Goal: Transaction & Acquisition: Purchase product/service

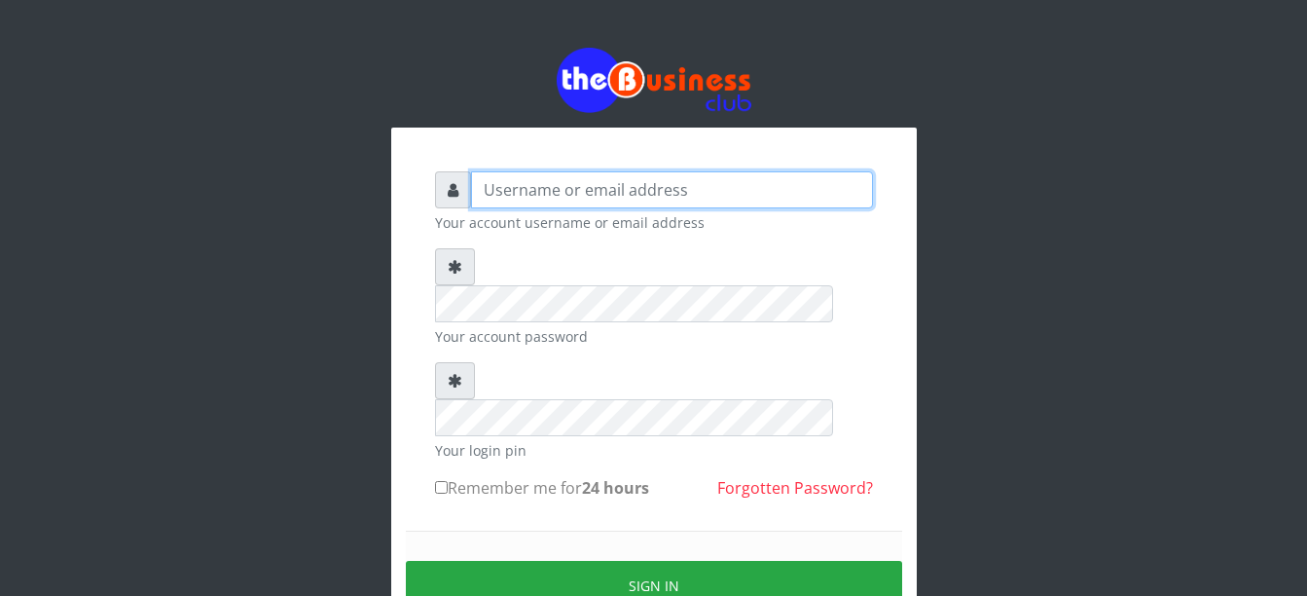
type input "Busybrain2"
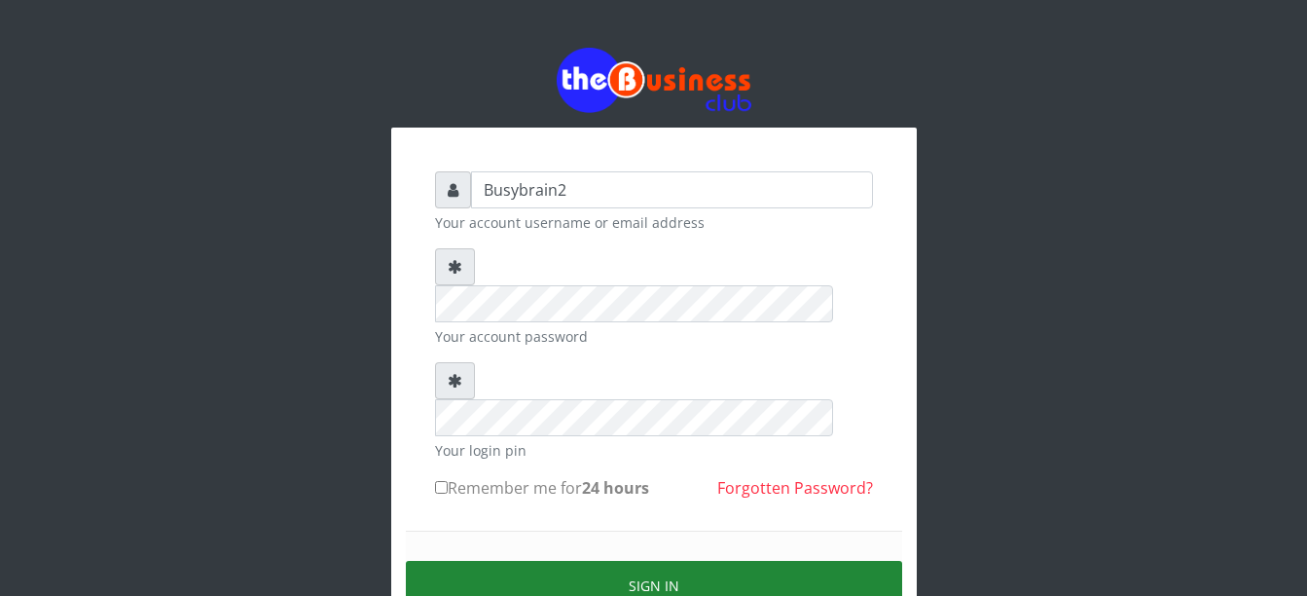
click at [774, 561] on button "Sign in" at bounding box center [654, 586] width 496 height 50
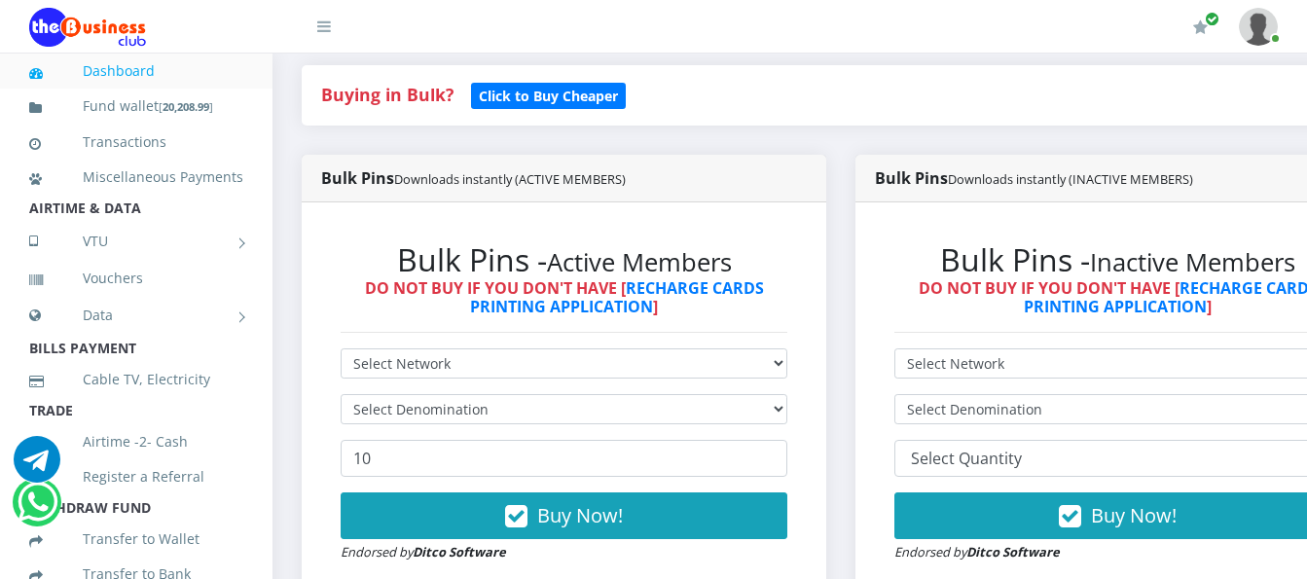
scroll to position [487, 0]
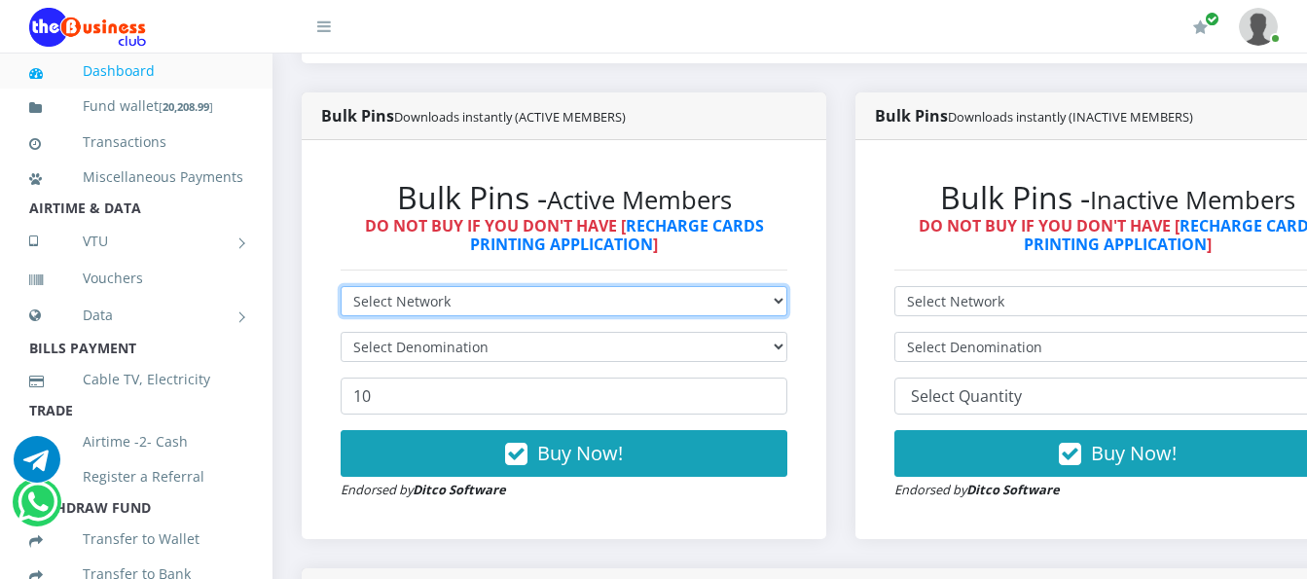
click at [487, 286] on select "Select Network MTN Globacom 9Mobile Airtel" at bounding box center [564, 301] width 447 height 30
select select "MTN"
click at [341, 286] on select "Select Network MTN Globacom 9Mobile Airtel" at bounding box center [564, 301] width 447 height 30
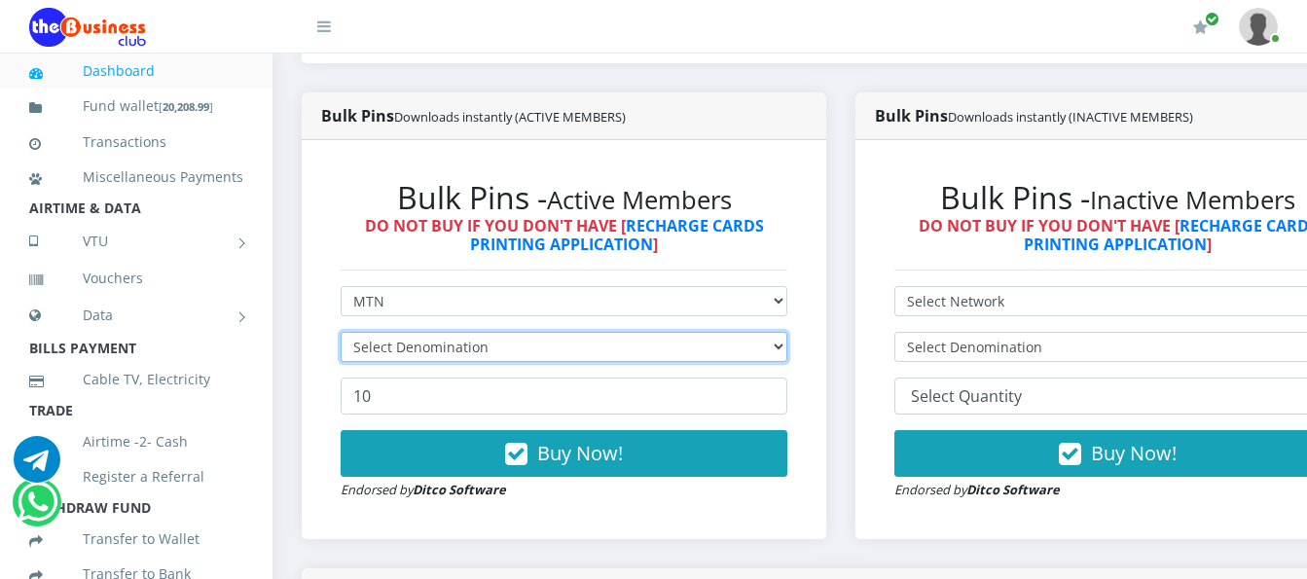
click at [482, 332] on select "Select Denomination" at bounding box center [564, 347] width 447 height 30
click at [482, 332] on select "Select Denomination MTN NGN100 - ₦96.99 MTN NGN200 - ₦193.98 MTN NGN400 - ₦387.…" at bounding box center [564, 347] width 447 height 30
select select "193.98-200"
click at [341, 332] on select "Select Denomination MTN NGN100 - ₦96.99 MTN NGN200 - ₦193.98 MTN NGN400 - ₦387.…" at bounding box center [564, 347] width 447 height 30
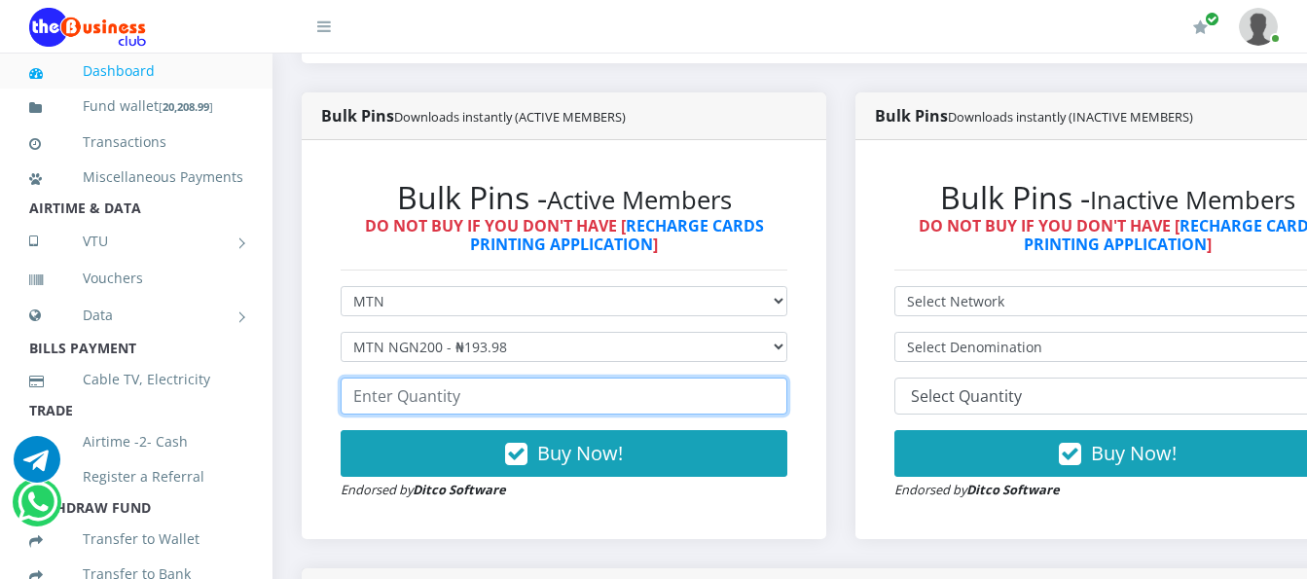
click at [490, 378] on input "number" at bounding box center [564, 396] width 447 height 37
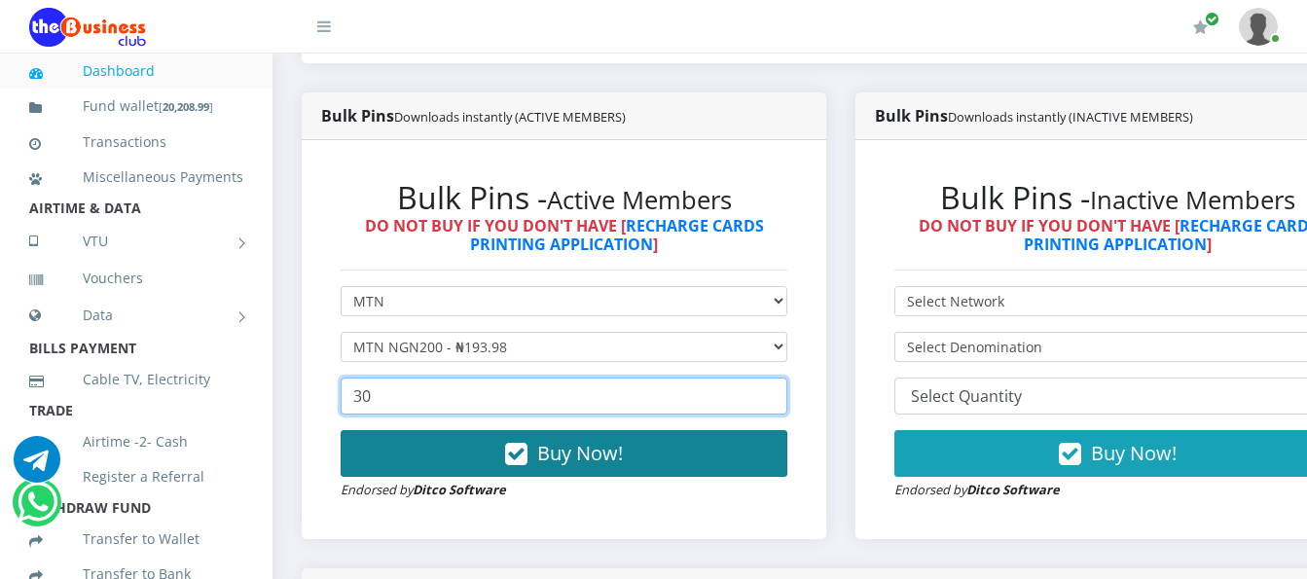
type input "30"
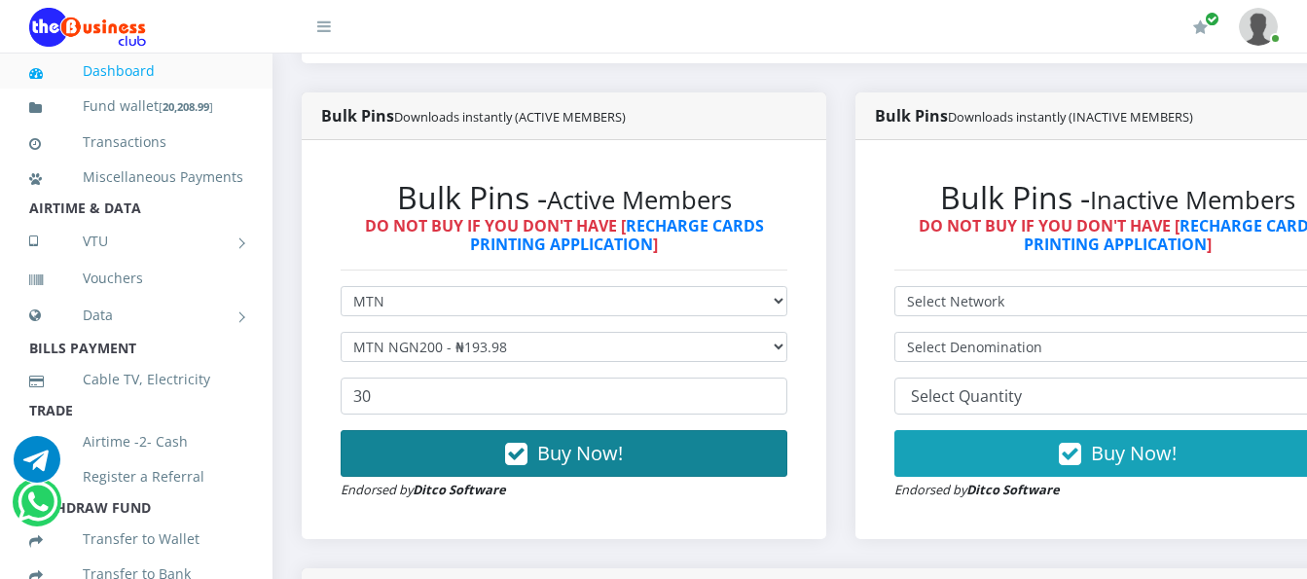
click at [440, 446] on button "Buy Now!" at bounding box center [564, 453] width 447 height 47
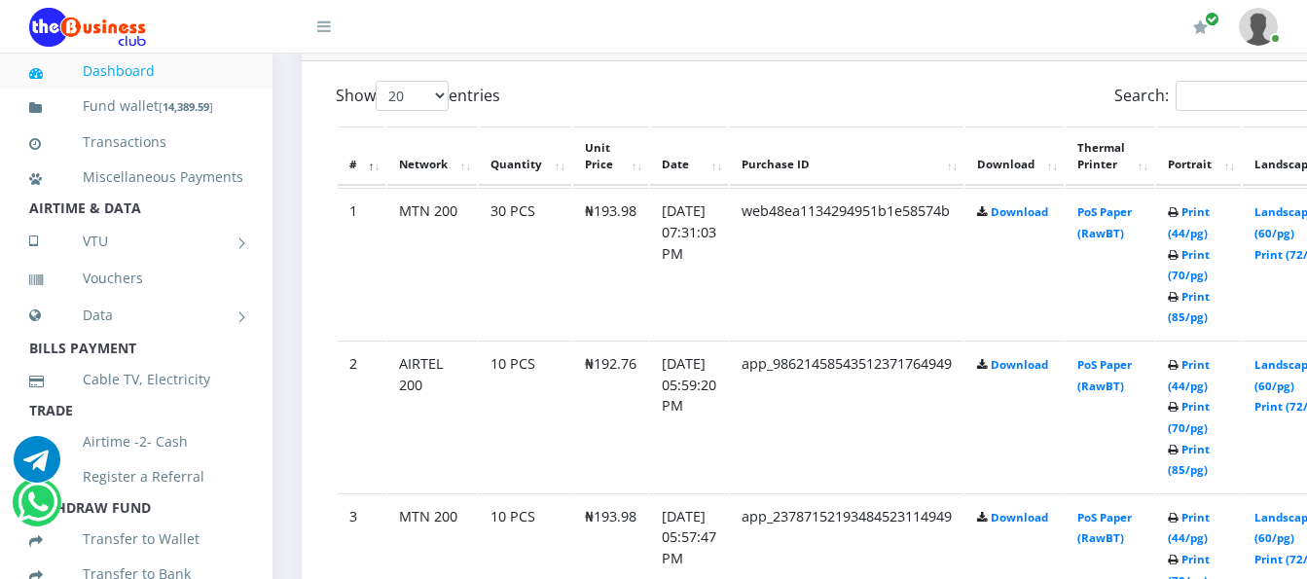
scroll to position [1168, 0]
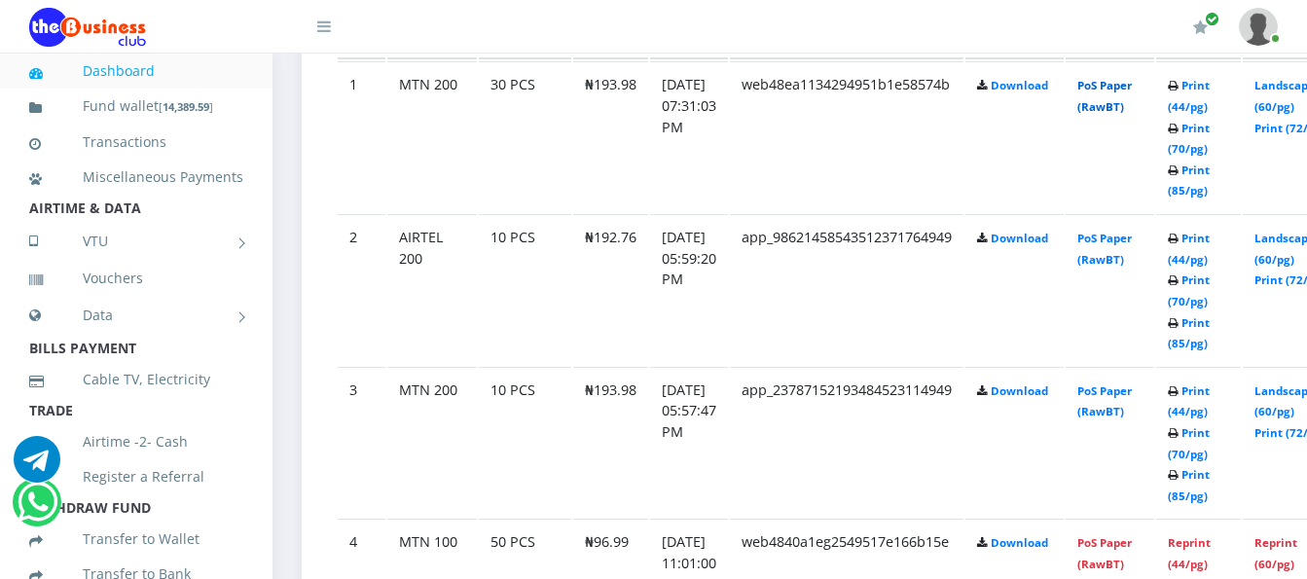
click at [1124, 85] on link "PoS Paper (RawBT)" at bounding box center [1105, 96] width 55 height 36
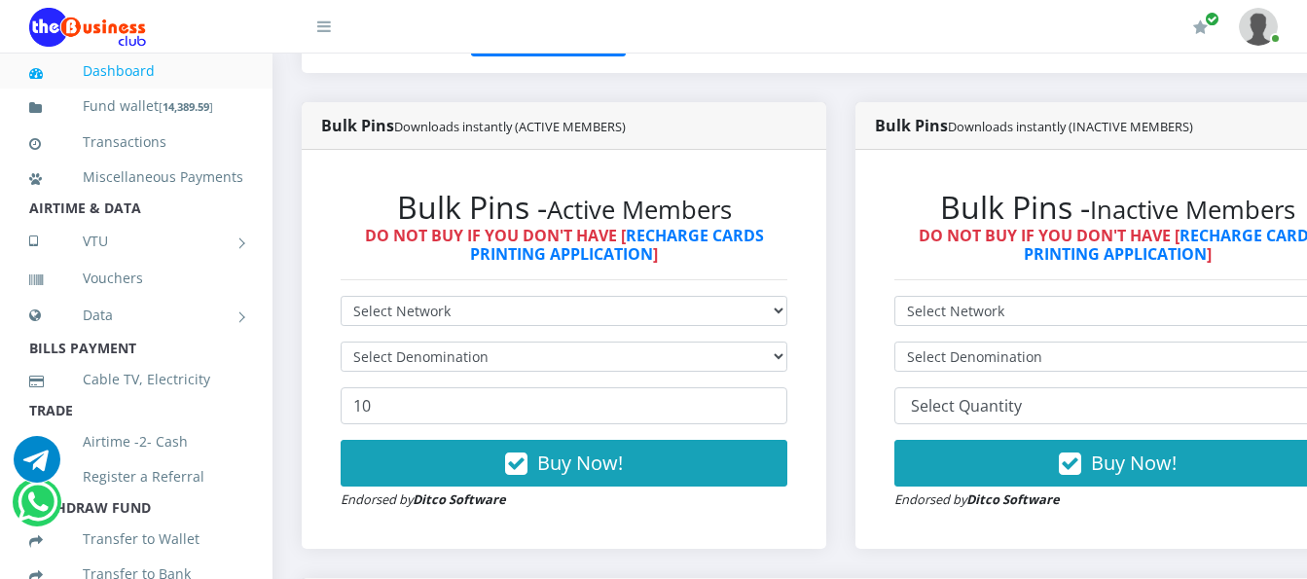
scroll to position [487, 0]
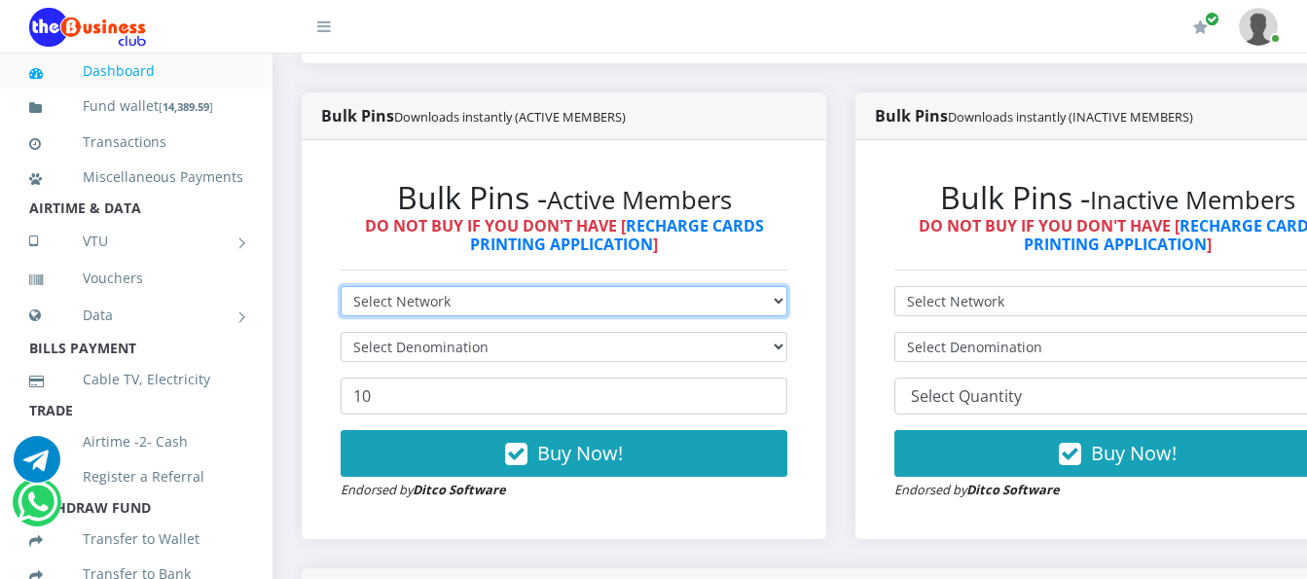
click at [512, 286] on select "Select Network MTN Globacom 9Mobile Airtel" at bounding box center [564, 301] width 447 height 30
select select "Airtel"
click at [341, 286] on select "Select Network MTN Globacom 9Mobile Airtel" at bounding box center [564, 301] width 447 height 30
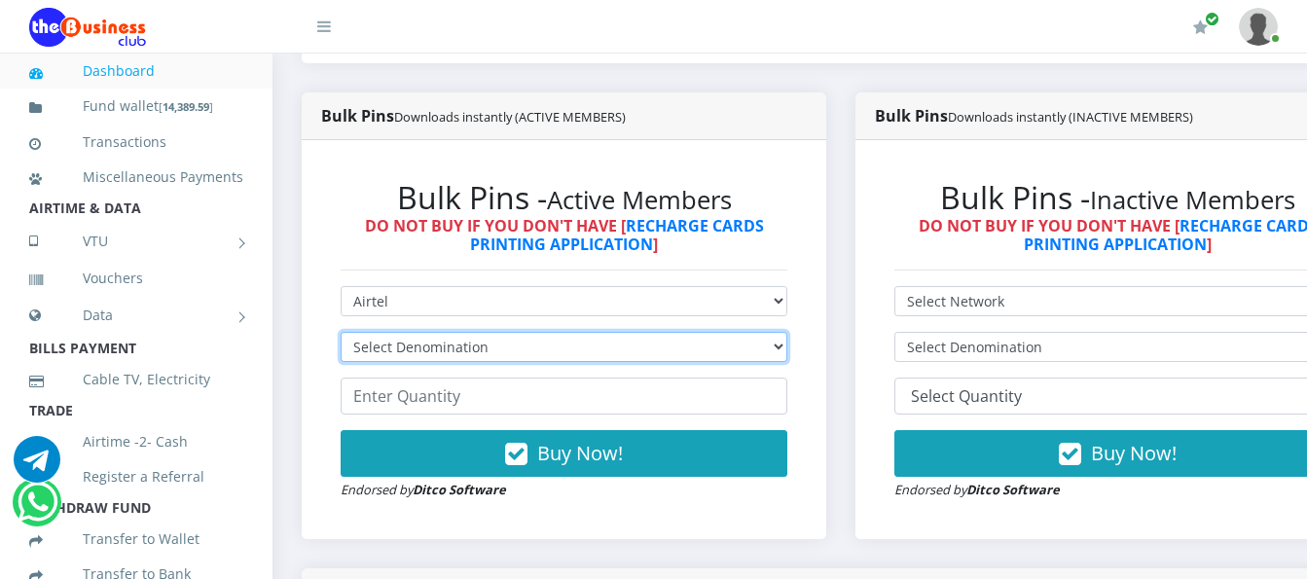
click at [491, 332] on select "Select Denomination Airtel NGN100 - ₦96.38 Airtel NGN200 - ₦192.76 Airtel NGN50…" at bounding box center [564, 347] width 447 height 30
select select "192.76-200"
click at [341, 332] on select "Select Denomination Airtel NGN100 - ₦96.38 Airtel NGN200 - ₦192.76 Airtel NGN50…" at bounding box center [564, 347] width 447 height 30
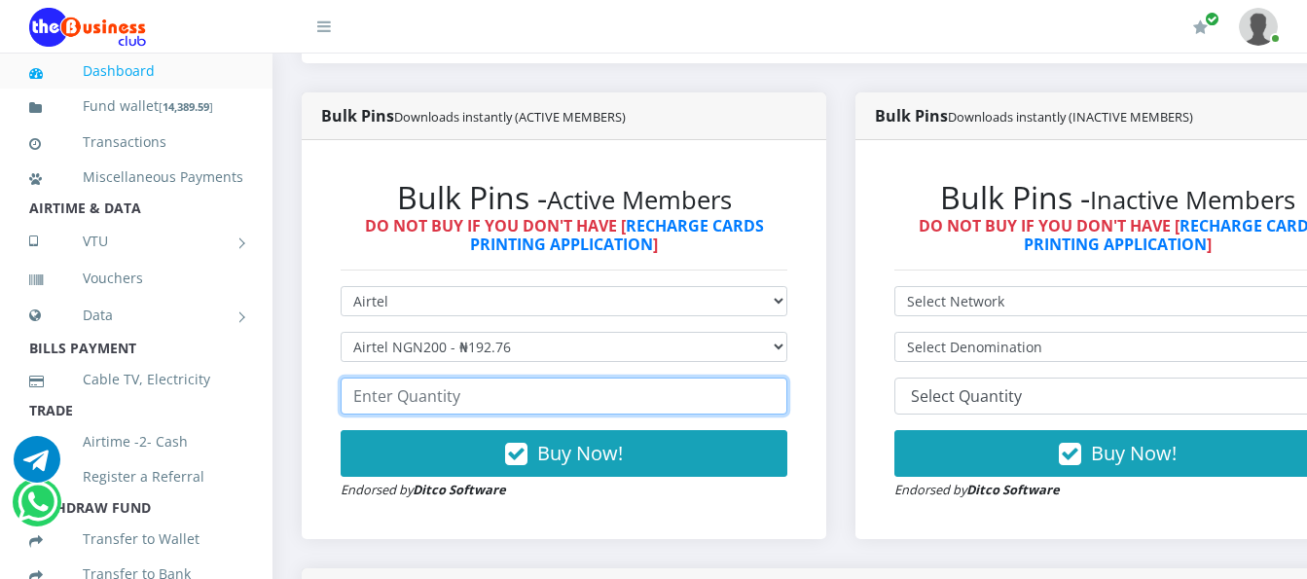
click at [492, 381] on input "number" at bounding box center [564, 396] width 447 height 37
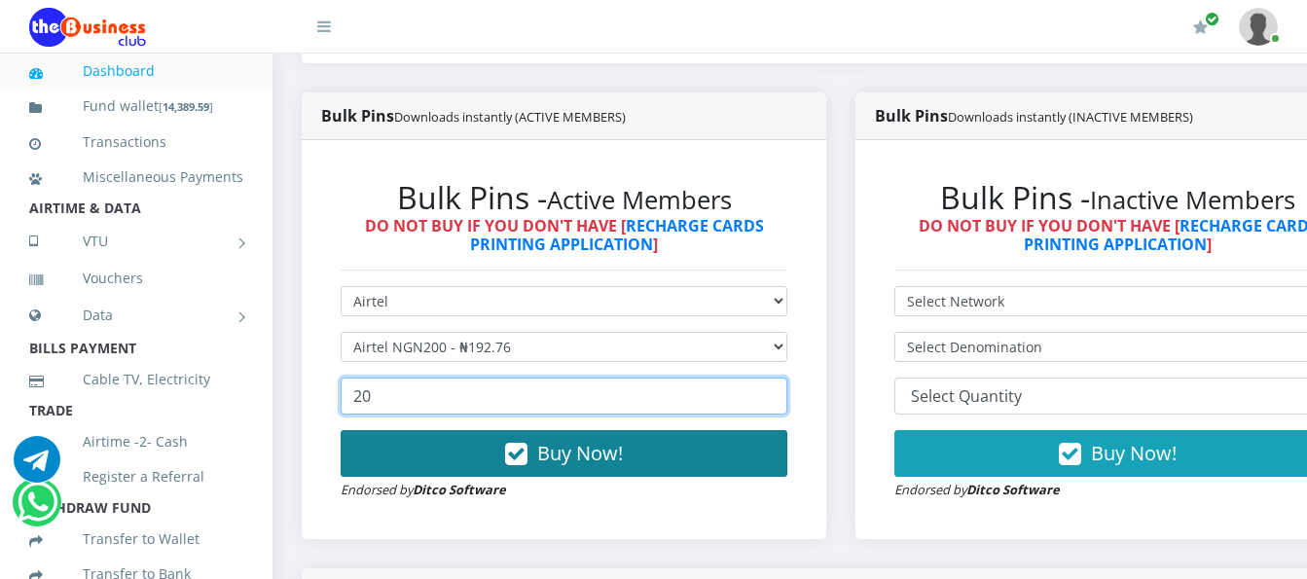
type input "20"
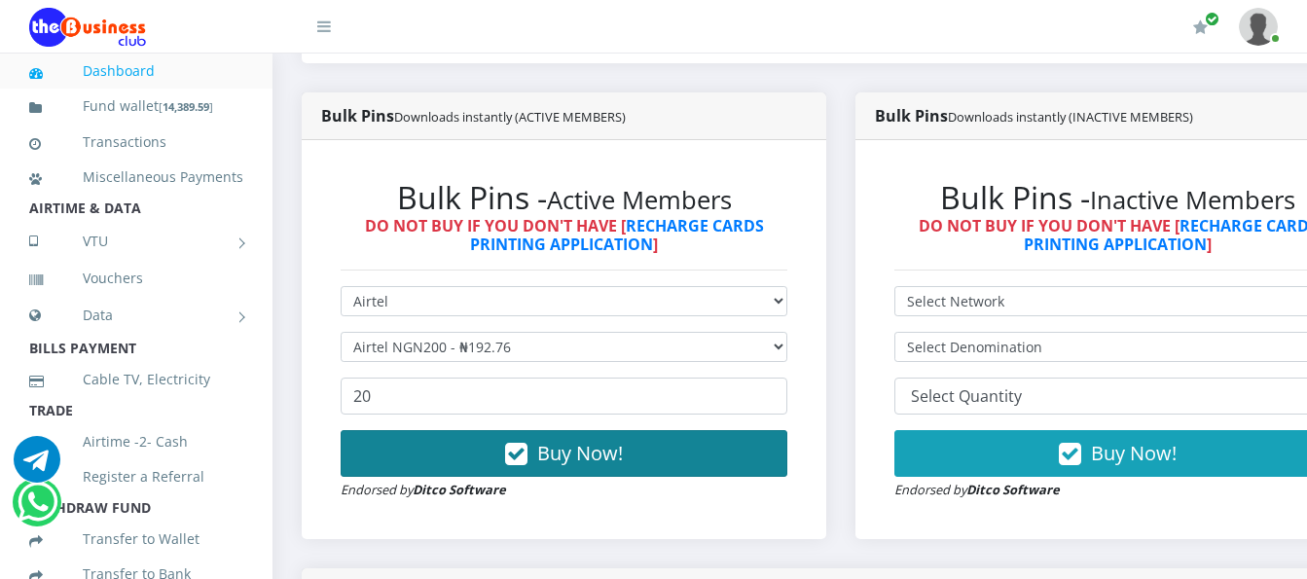
click at [732, 448] on button "Buy Now!" at bounding box center [564, 453] width 447 height 47
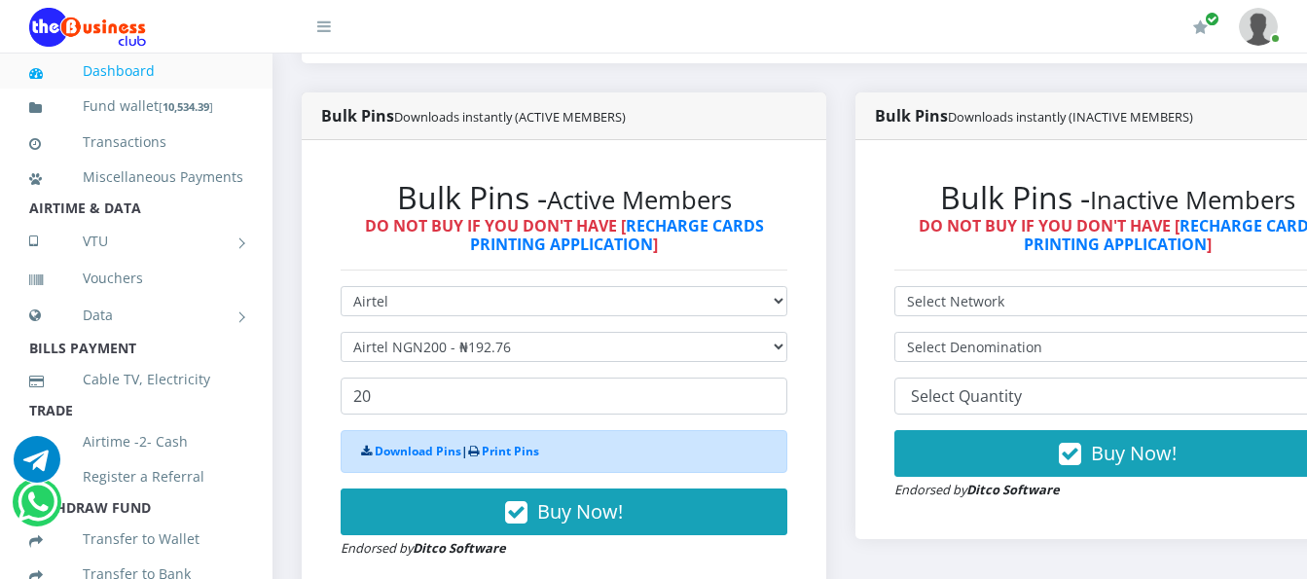
scroll to position [0, 0]
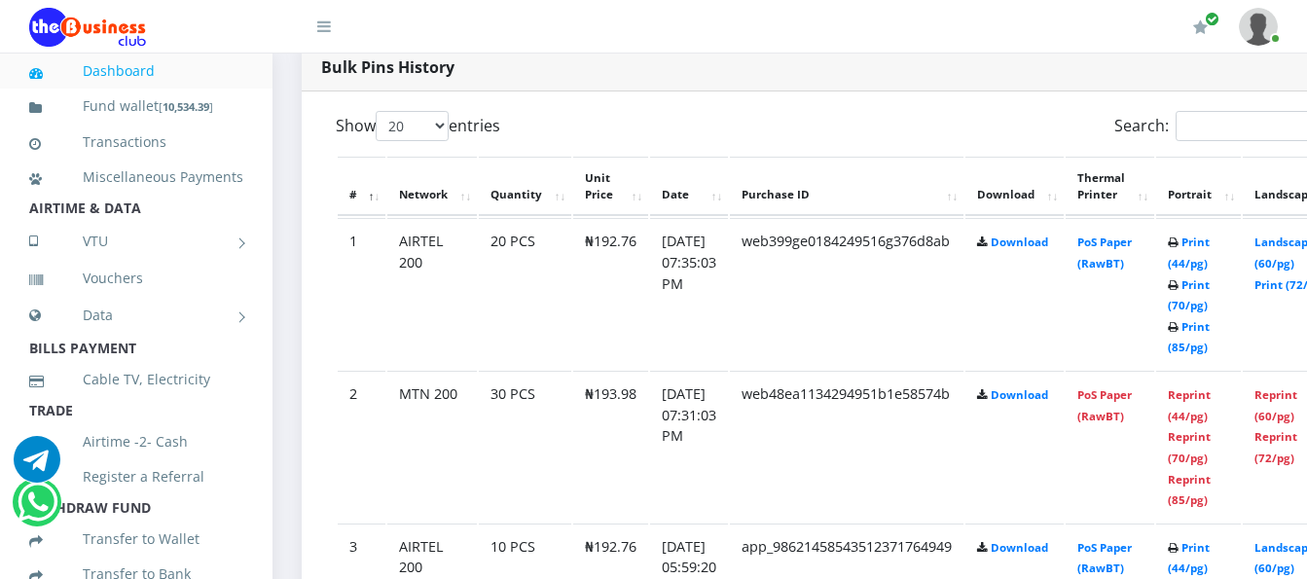
scroll to position [1071, 0]
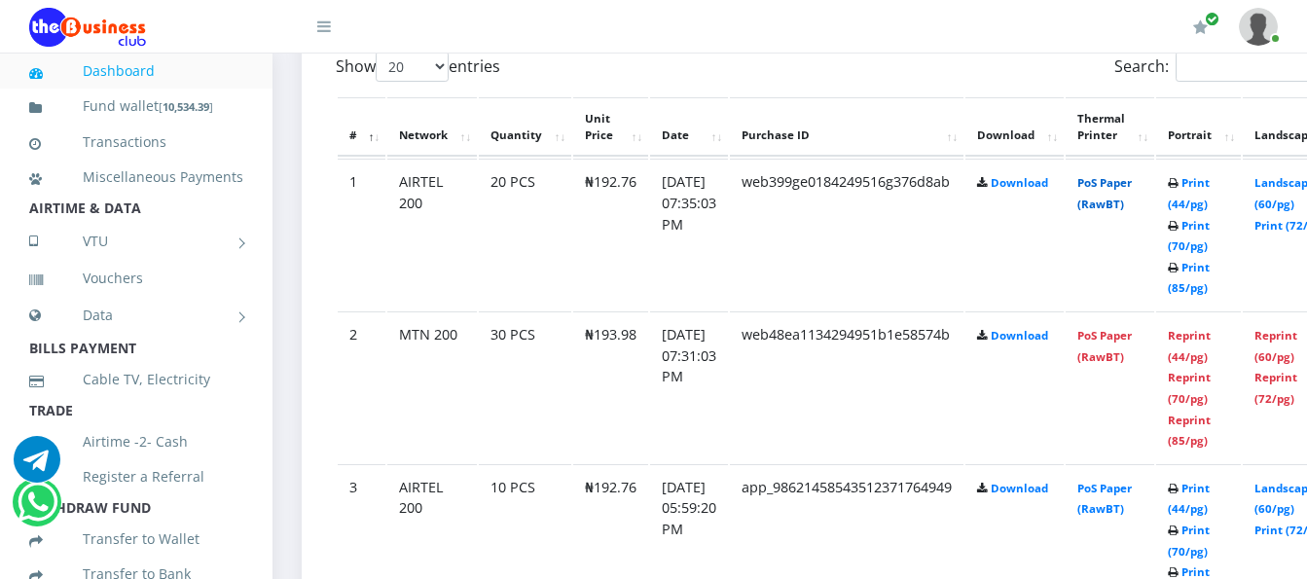
click at [1122, 183] on link "PoS Paper (RawBT)" at bounding box center [1105, 193] width 55 height 36
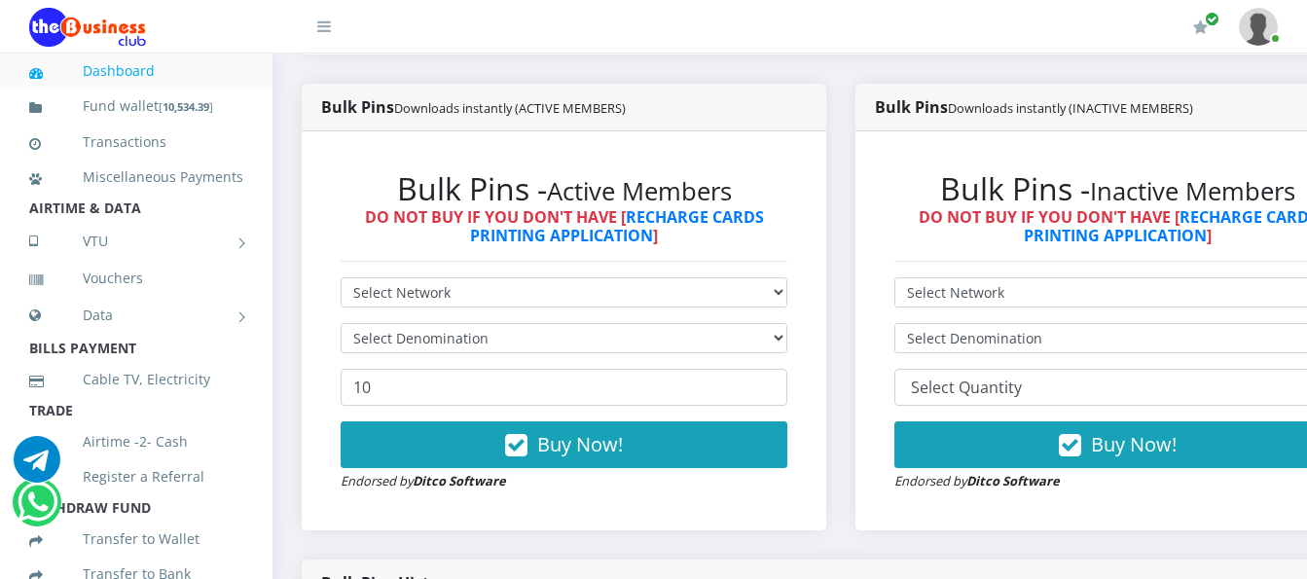
scroll to position [487, 0]
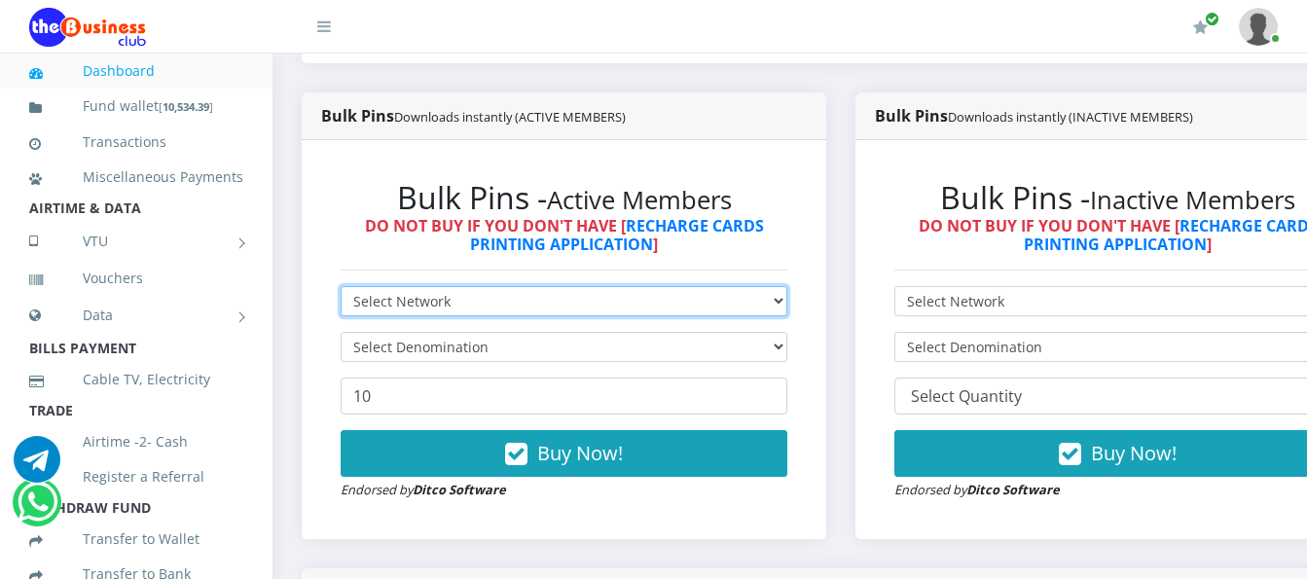
click at [760, 286] on select "Select Network MTN Globacom 9Mobile Airtel" at bounding box center [564, 301] width 447 height 30
select select "Airtel"
click at [341, 286] on select "Select Network MTN Globacom 9Mobile Airtel" at bounding box center [564, 301] width 447 height 30
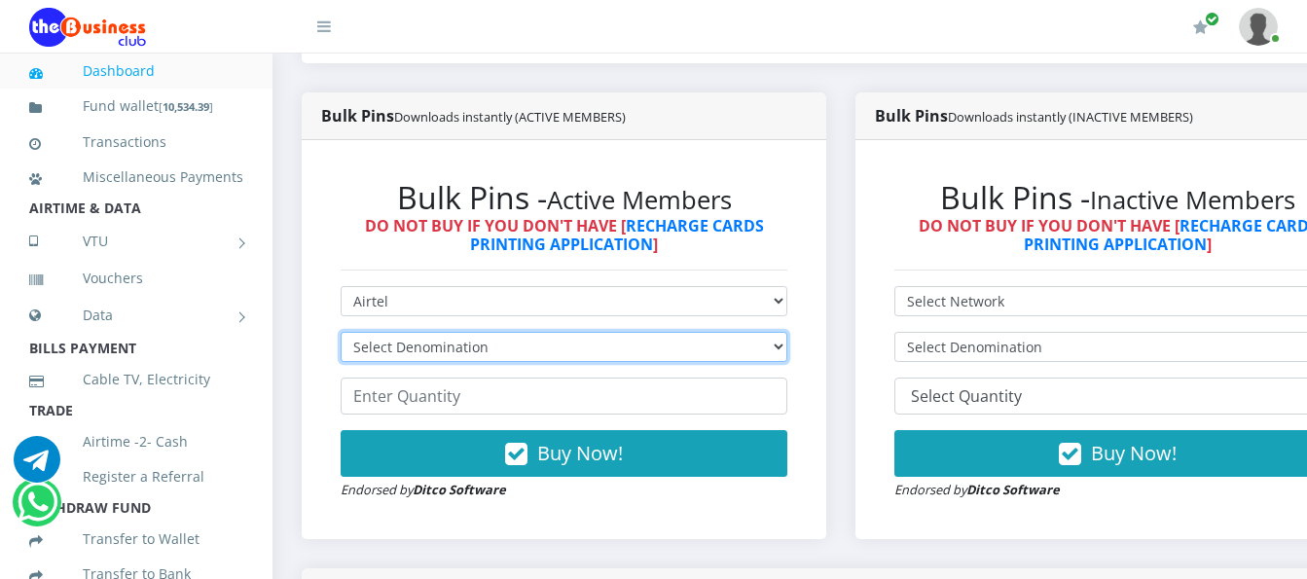
click at [717, 332] on select "Select Denomination Airtel NGN100 - ₦96.38 Airtel NGN200 - ₦192.76 Airtel NGN50…" at bounding box center [564, 347] width 447 height 30
select select "96.38-100"
click at [341, 332] on select "Select Denomination Airtel NGN100 - ₦96.38 Airtel NGN200 - ₦192.76 Airtel NGN50…" at bounding box center [564, 347] width 447 height 30
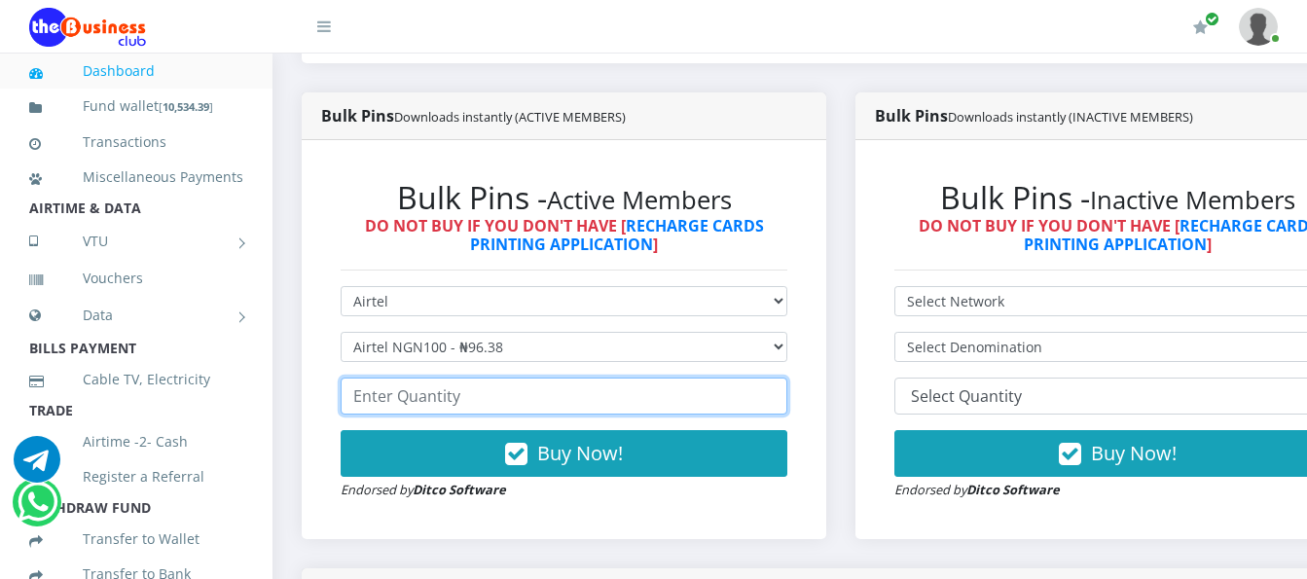
click at [718, 378] on input "number" at bounding box center [564, 396] width 447 height 37
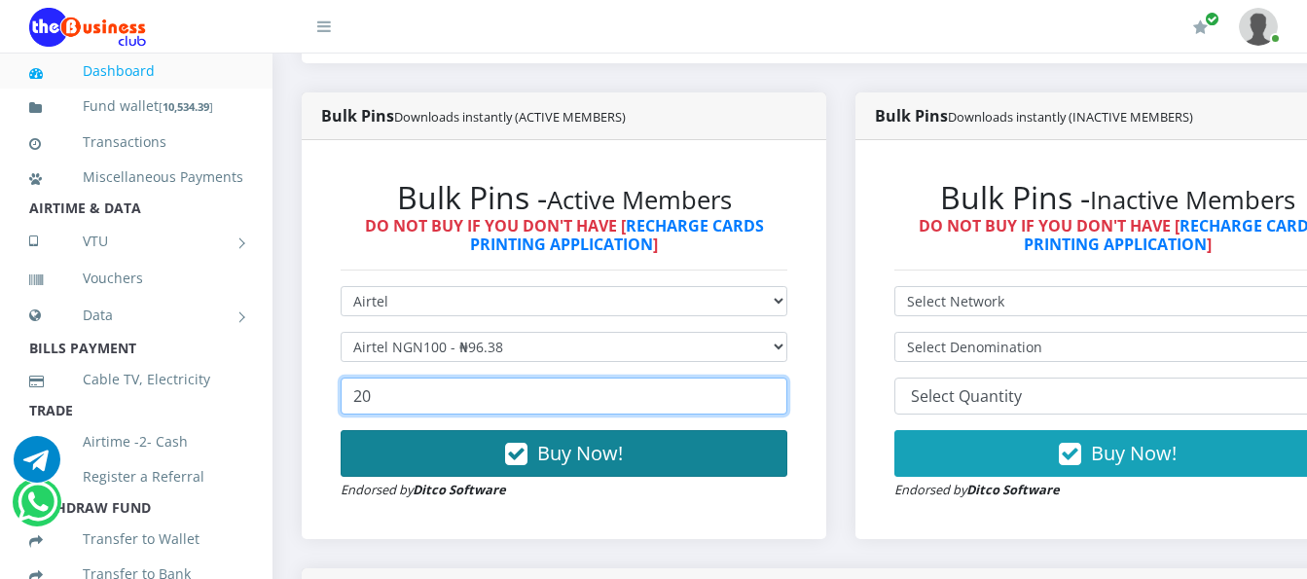
type input "20"
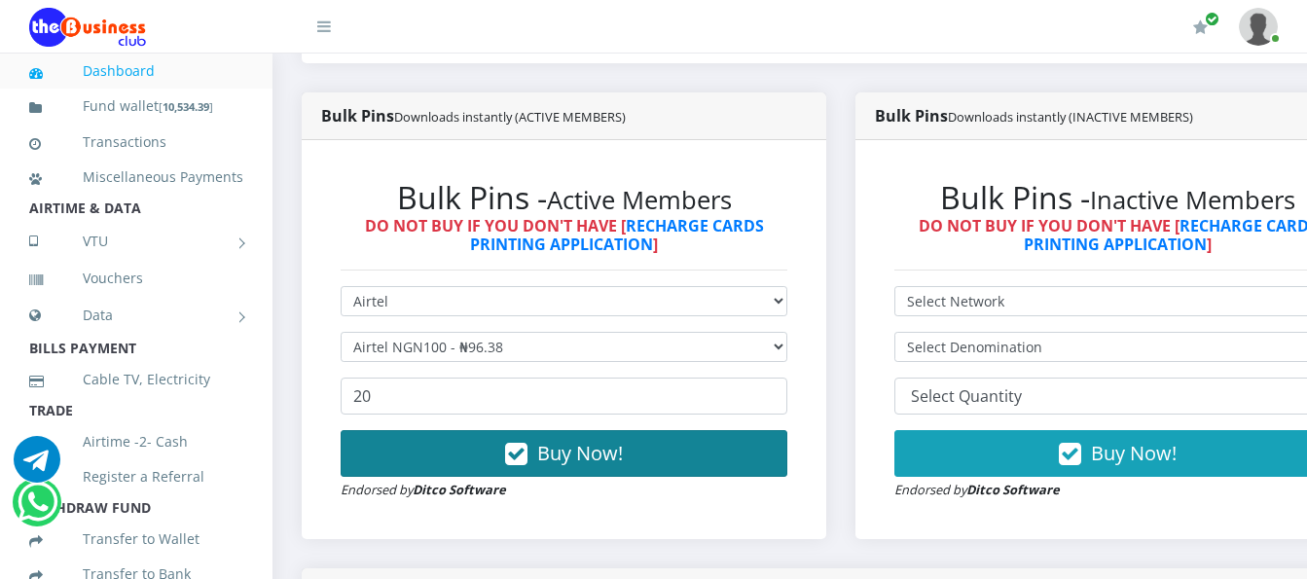
click at [664, 430] on button "Buy Now!" at bounding box center [564, 453] width 447 height 47
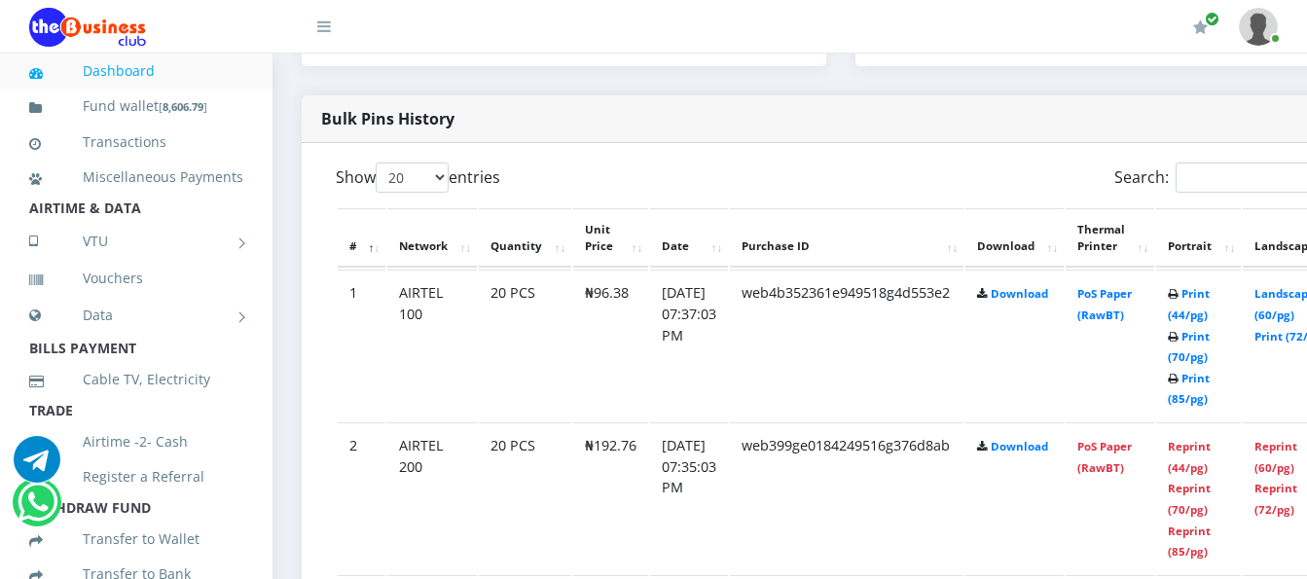
scroll to position [973, 0]
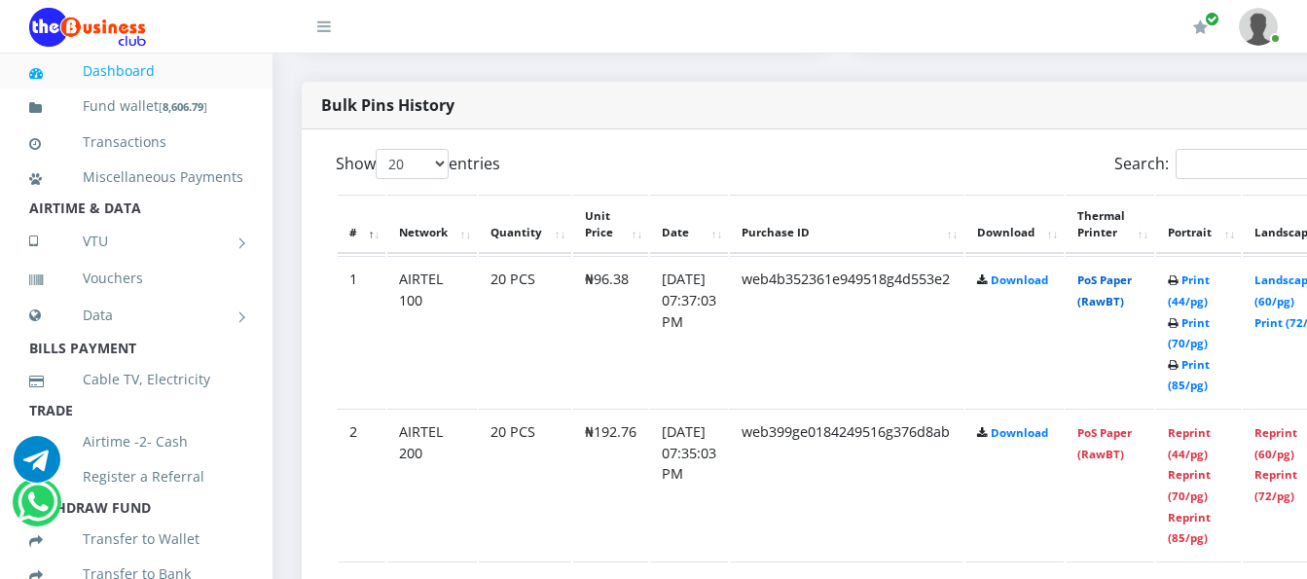
click at [1127, 273] on link "PoS Paper (RawBT)" at bounding box center [1105, 291] width 55 height 36
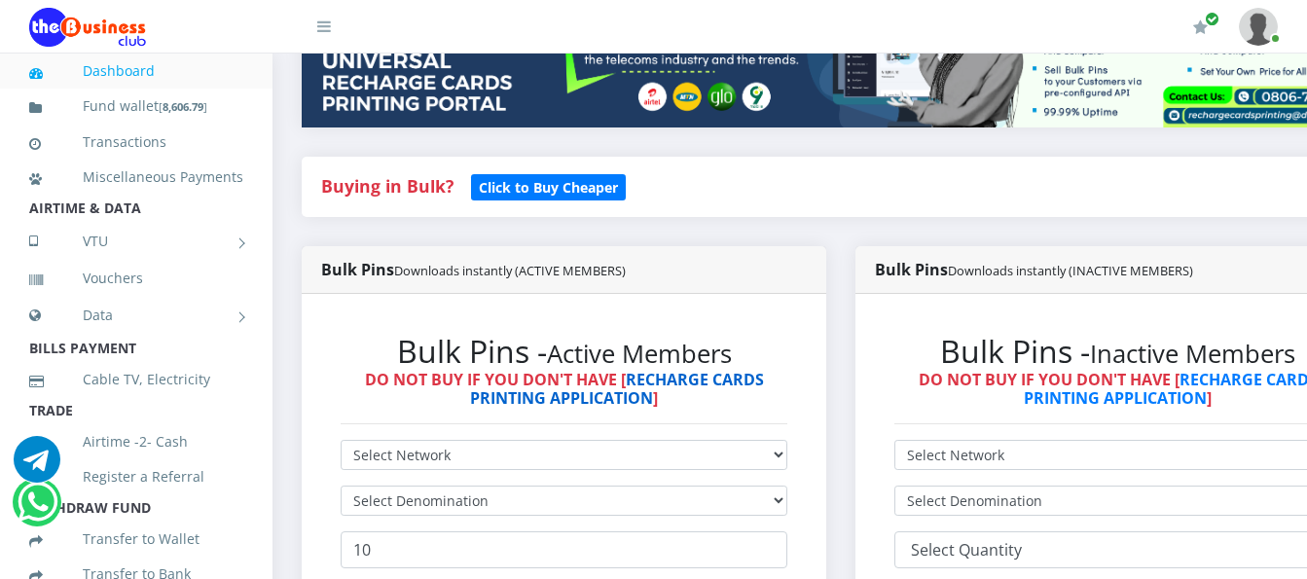
scroll to position [487, 0]
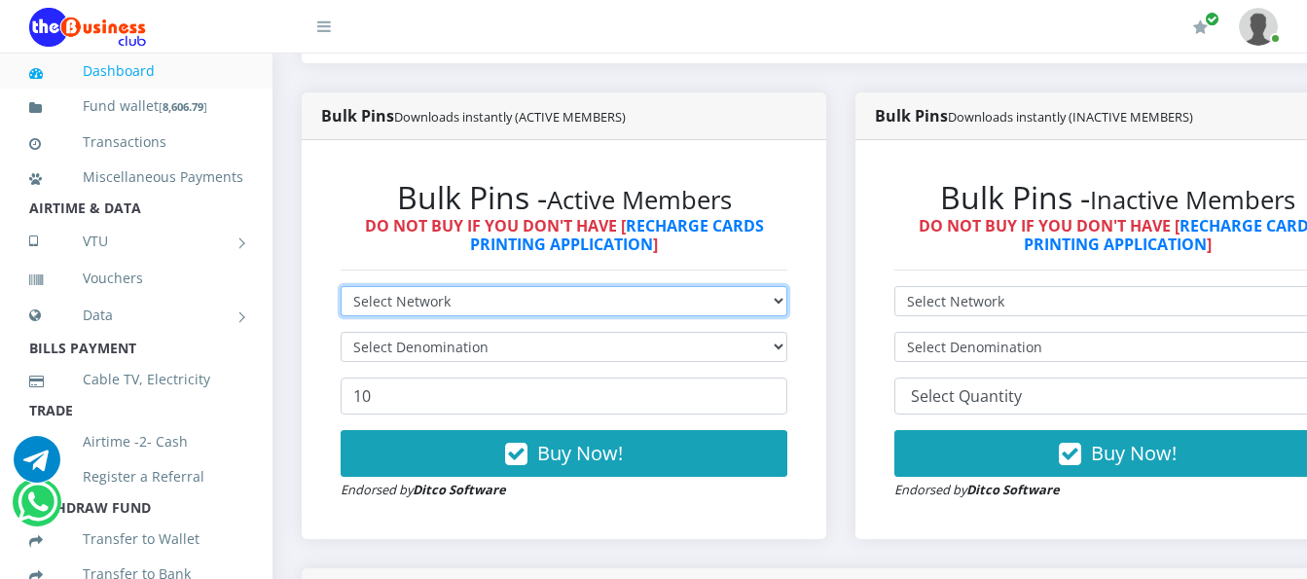
click at [568, 286] on select "Select Network MTN Globacom 9Mobile Airtel" at bounding box center [564, 301] width 447 height 30
select select "Glo"
click at [341, 286] on select "Select Network MTN Globacom 9Mobile Airtel" at bounding box center [564, 301] width 447 height 30
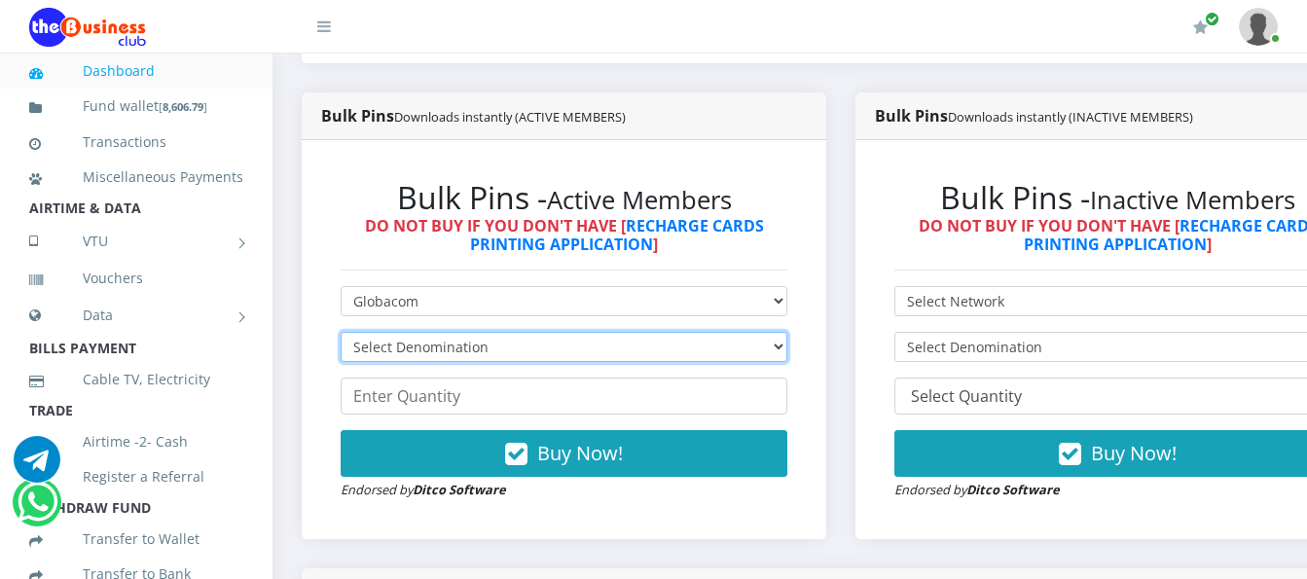
click at [553, 332] on select "Select Denomination Glo NGN100 - ₦96.55 Glo NGN200 - ₦193.10 Glo NGN500 - ₦482.…" at bounding box center [564, 347] width 447 height 30
select select "193.1-200"
click at [341, 332] on select "Select Denomination Glo NGN100 - ₦96.55 Glo NGN200 - ₦193.10 Glo NGN500 - ₦482.…" at bounding box center [564, 347] width 447 height 30
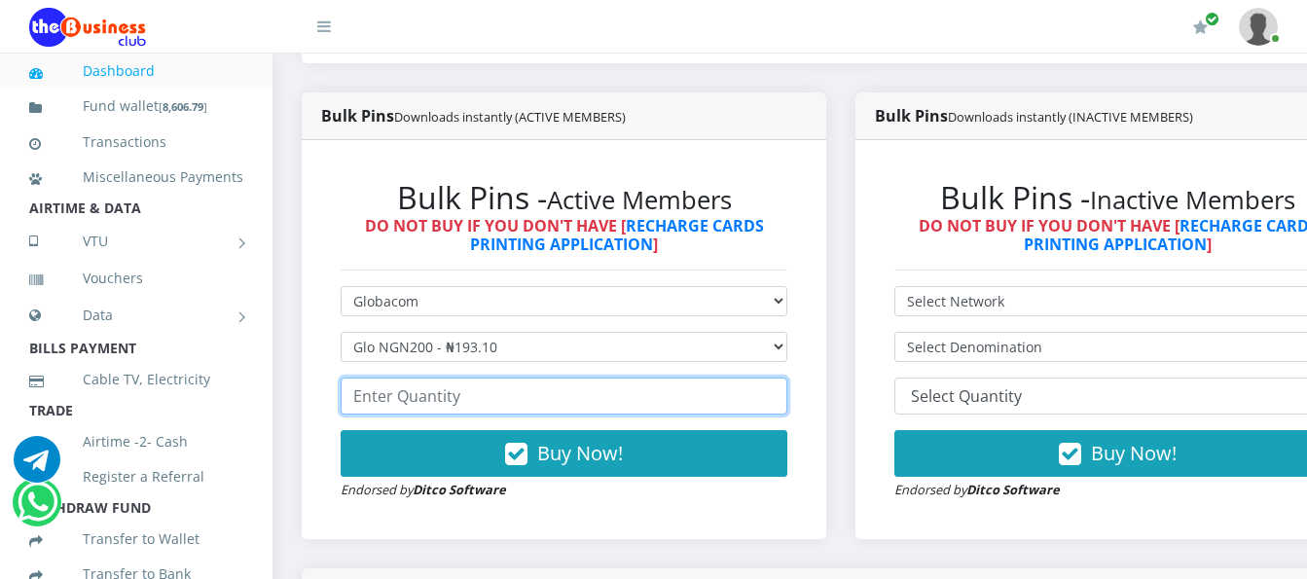
click at [553, 378] on input "number" at bounding box center [564, 396] width 447 height 37
type input "2"
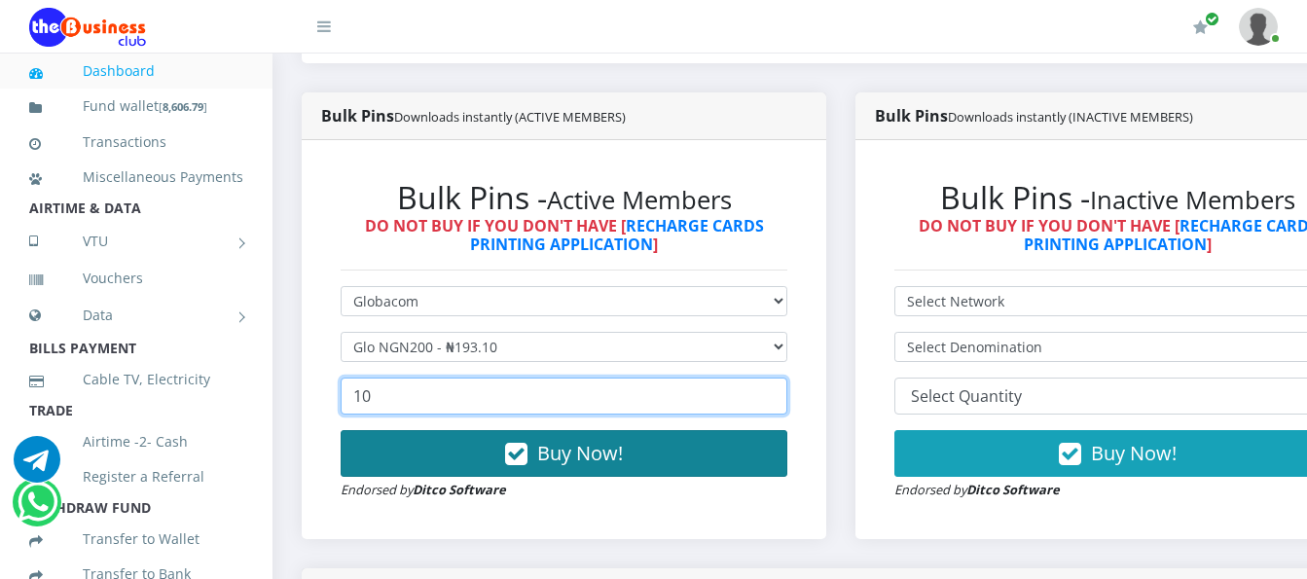
type input "10"
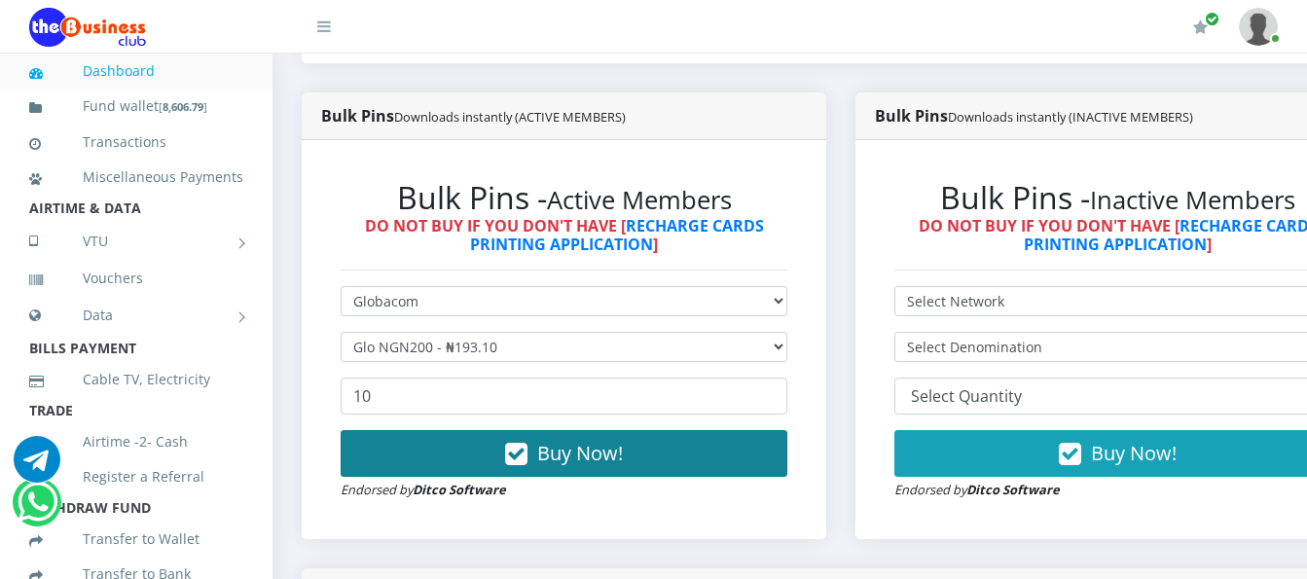
click at [608, 440] on span "Buy Now!" at bounding box center [580, 453] width 86 height 26
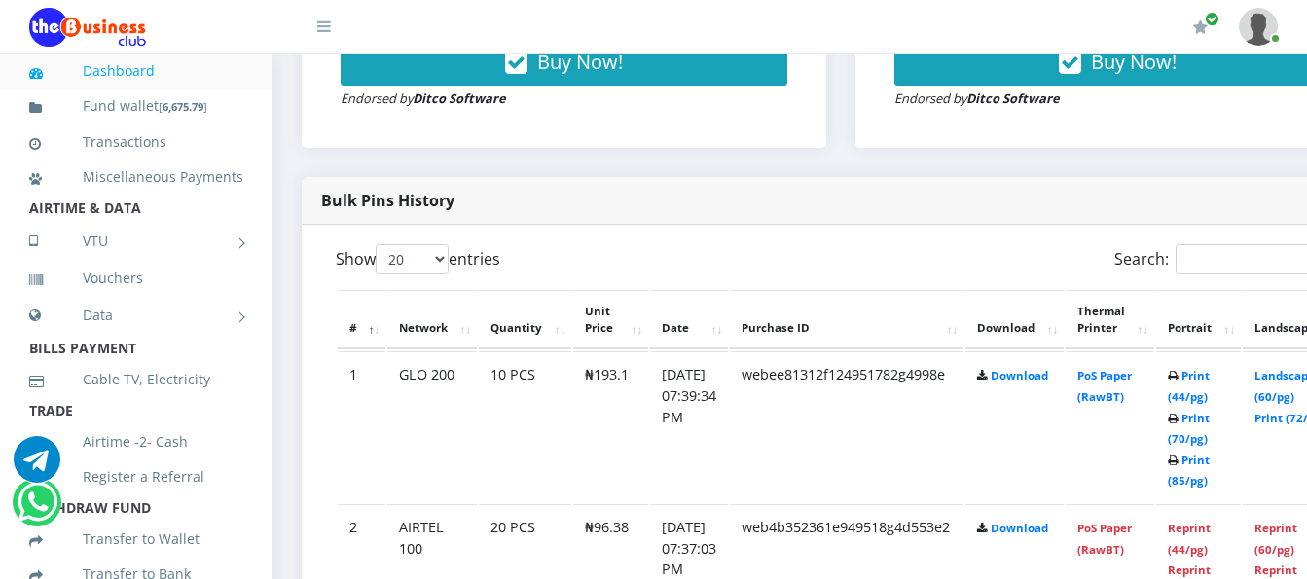
scroll to position [973, 0]
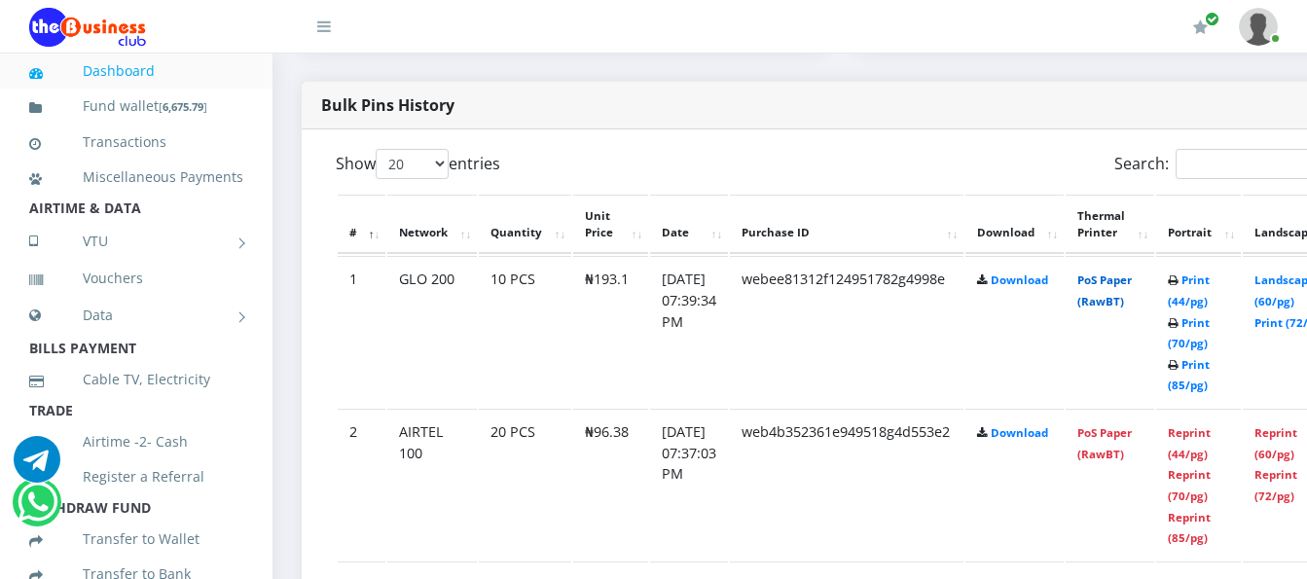
click at [1132, 273] on link "PoS Paper (RawBT)" at bounding box center [1105, 291] width 55 height 36
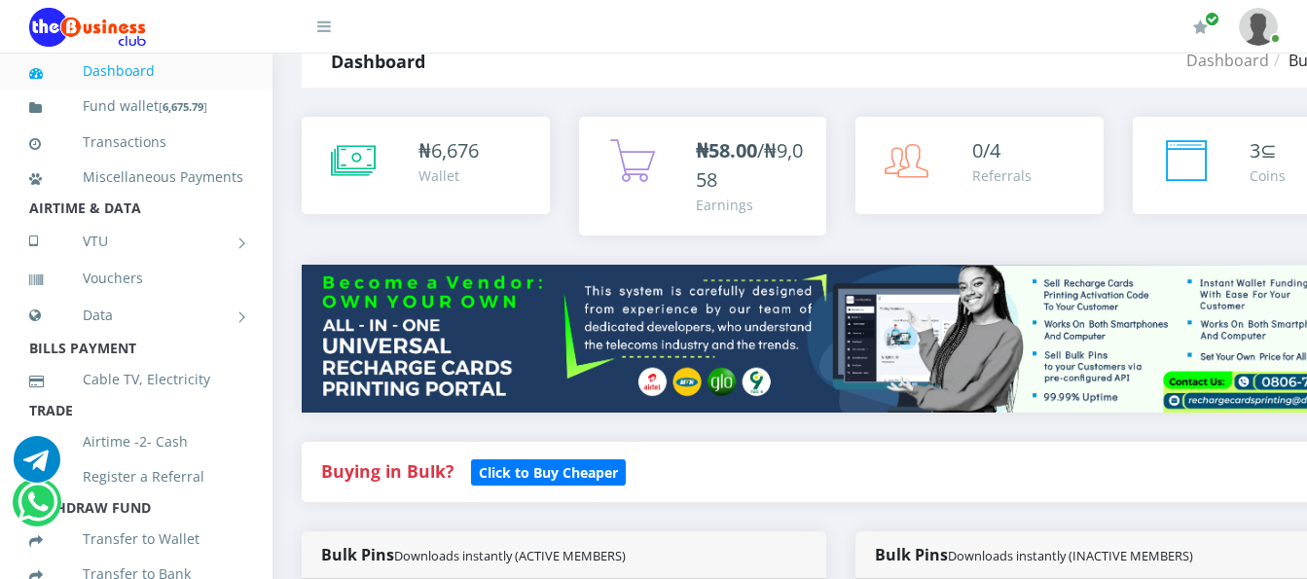
scroll to position [0, 0]
